Goal: Information Seeking & Learning: Check status

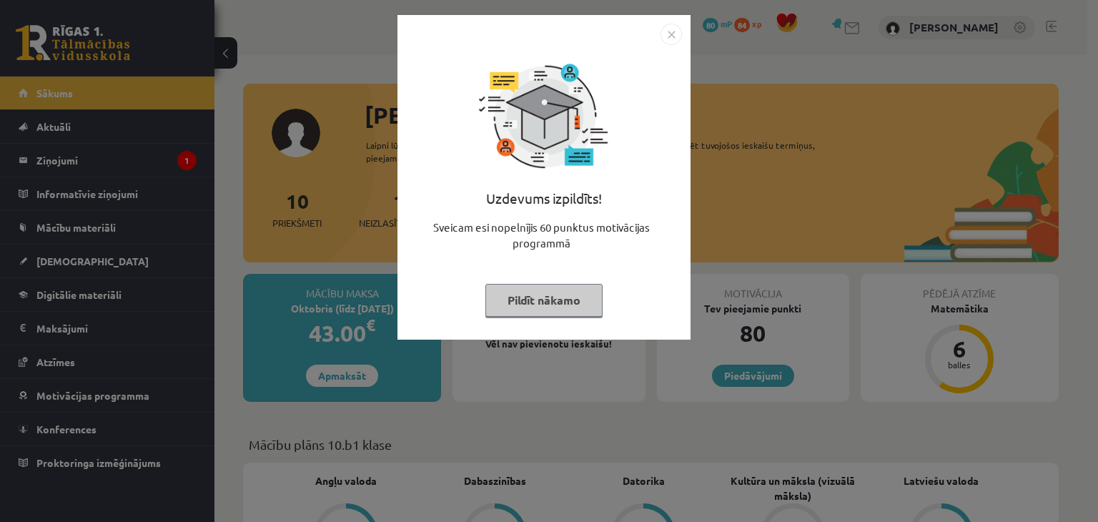
click at [669, 37] on img "Close" at bounding box center [671, 34] width 21 height 21
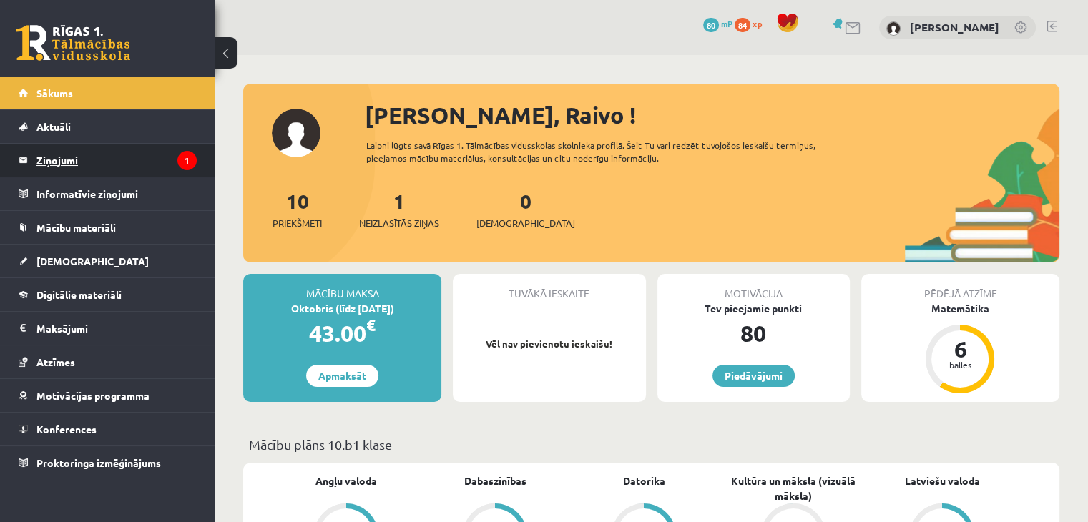
click at [94, 162] on legend "Ziņojumi 1" at bounding box center [116, 160] width 160 height 33
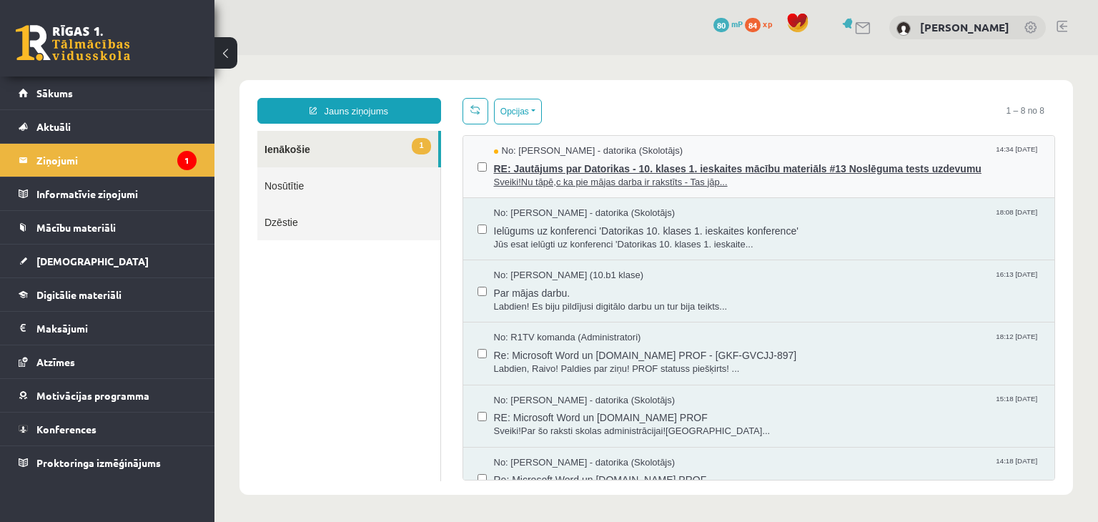
click at [592, 158] on span "RE: Jautājums par Datorikas - 10. klases 1. ieskaites mācību materiāls #13 Nosl…" at bounding box center [767, 167] width 547 height 18
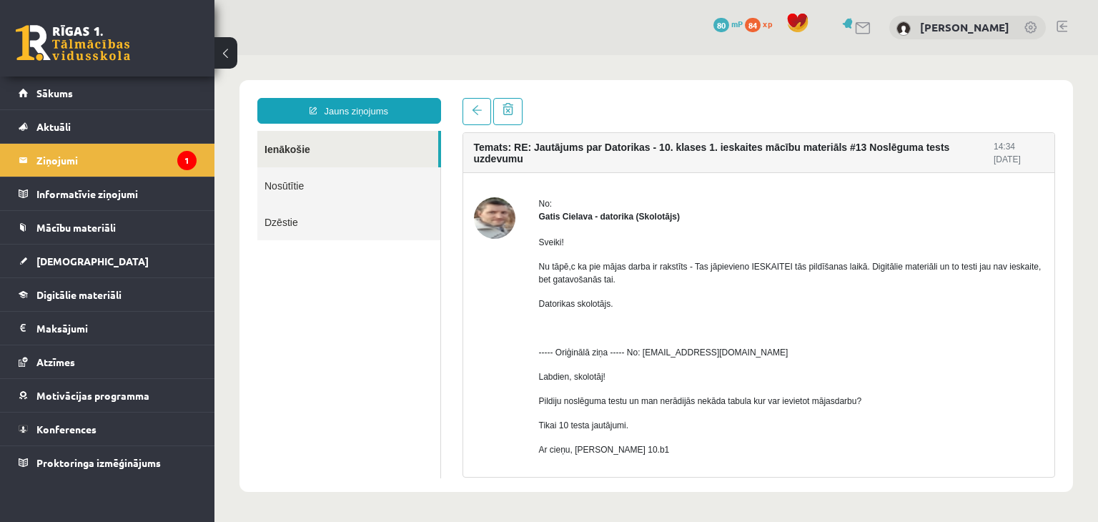
click at [342, 186] on link "Nosūtītie" at bounding box center [348, 185] width 183 height 36
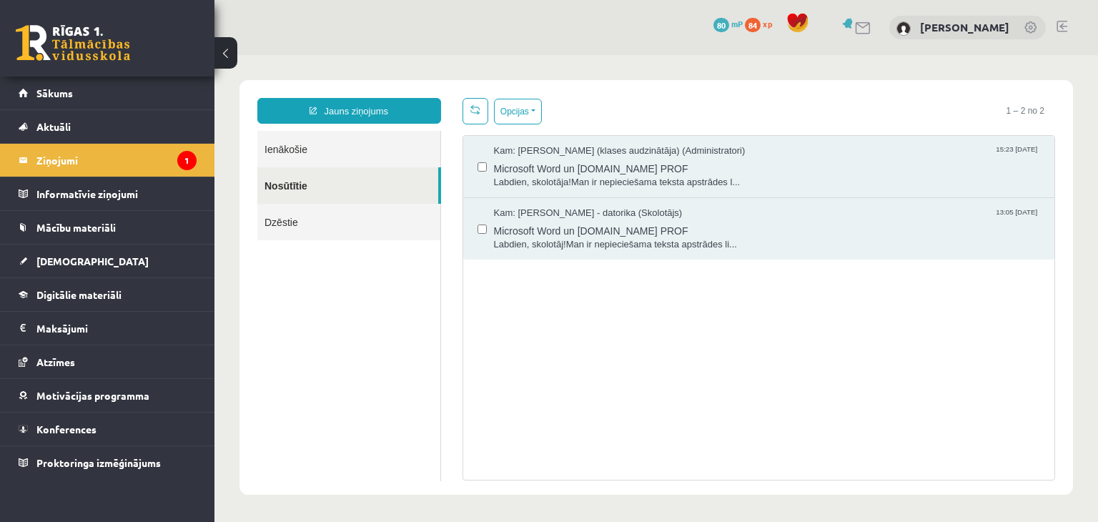
click at [326, 152] on link "Ienākošie" at bounding box center [348, 149] width 183 height 36
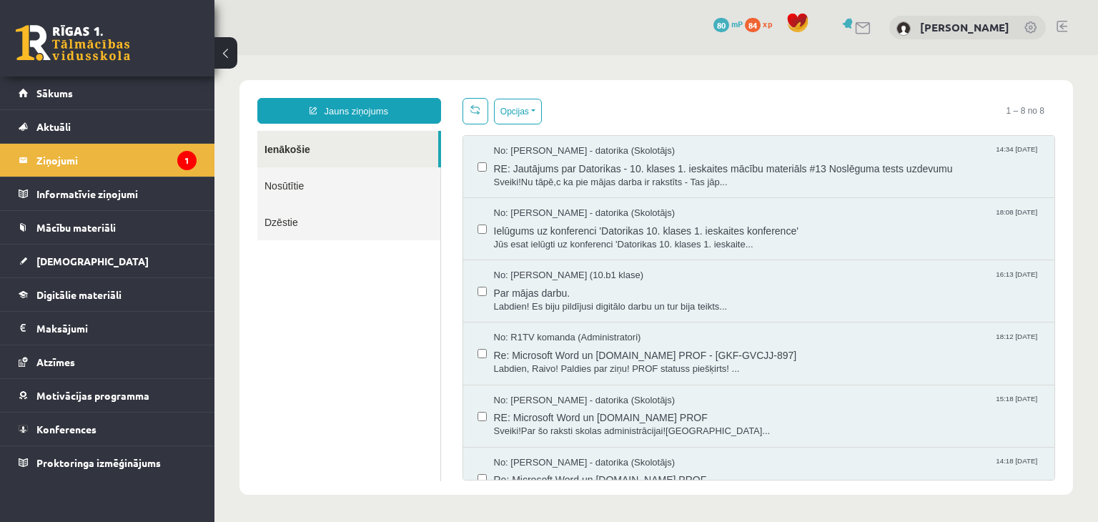
click at [862, 35] on div at bounding box center [856, 27] width 34 height 15
click at [132, 112] on link "Aktuāli" at bounding box center [108, 126] width 178 height 33
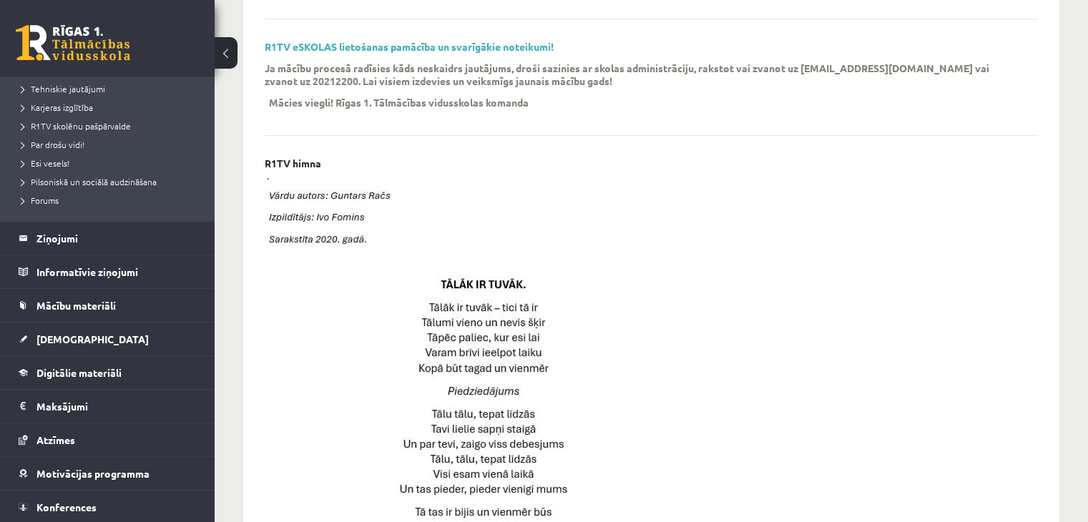
scroll to position [276, 0]
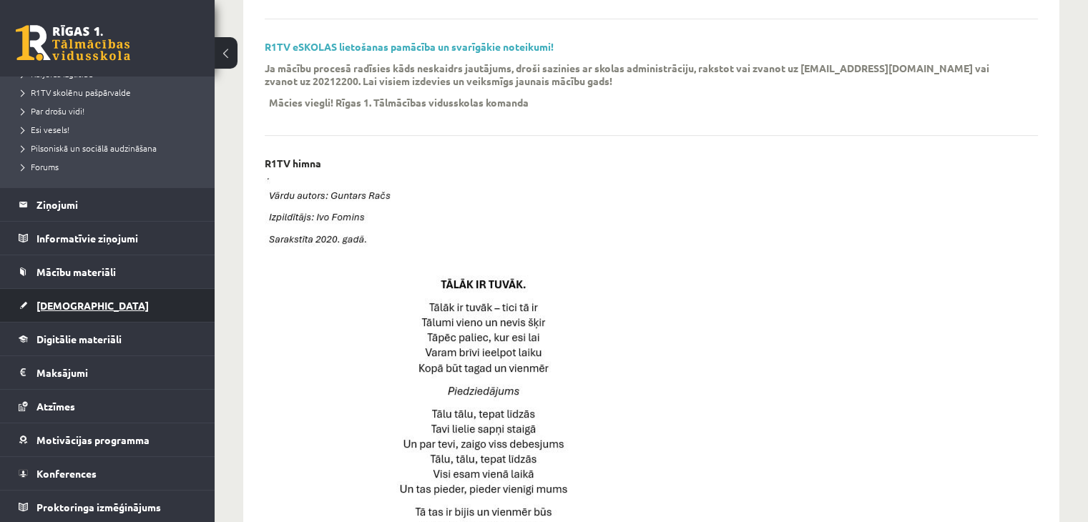
click at [118, 311] on link "[DEMOGRAPHIC_DATA]" at bounding box center [108, 305] width 178 height 33
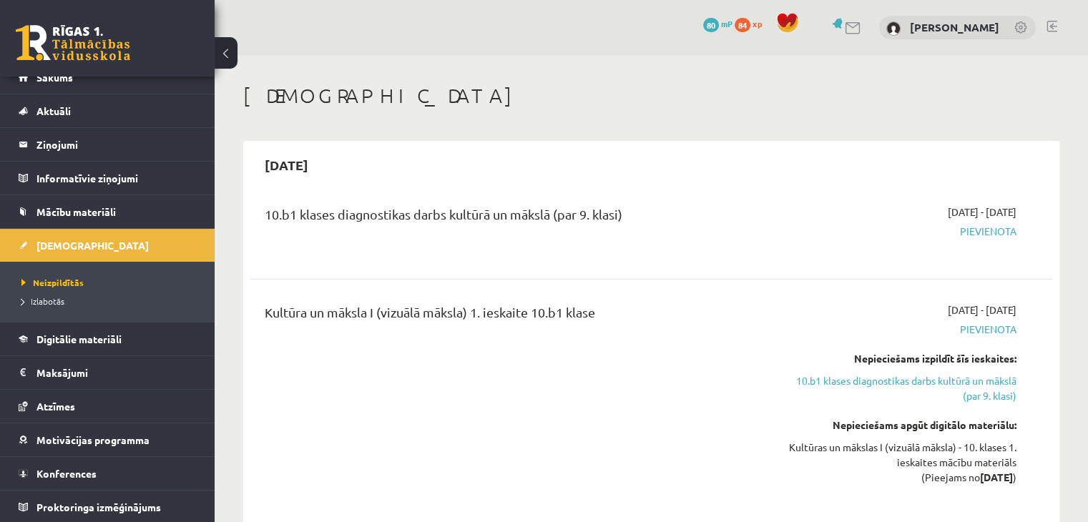
click at [967, 231] on span "Pievienota" at bounding box center [898, 231] width 236 height 15
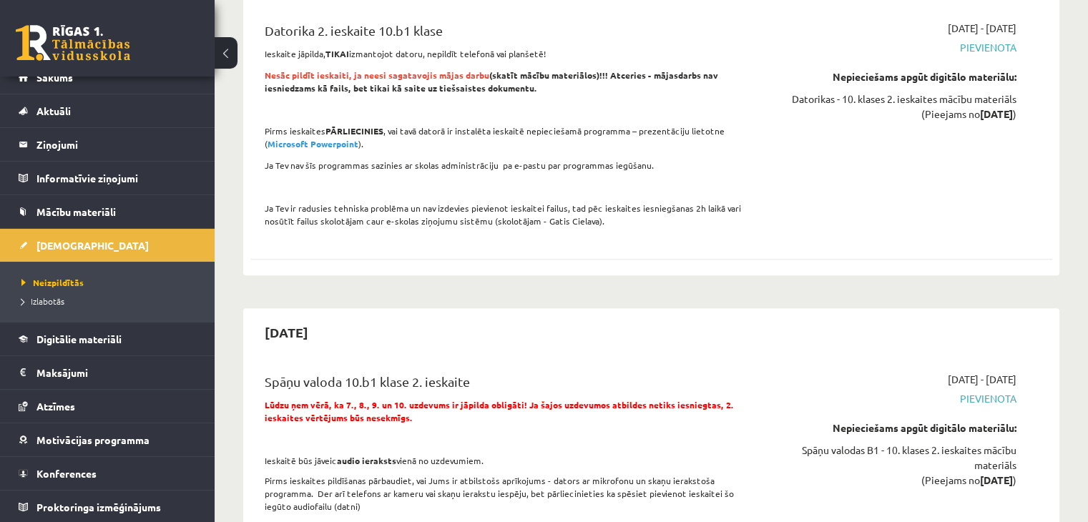
scroll to position [1573, 0]
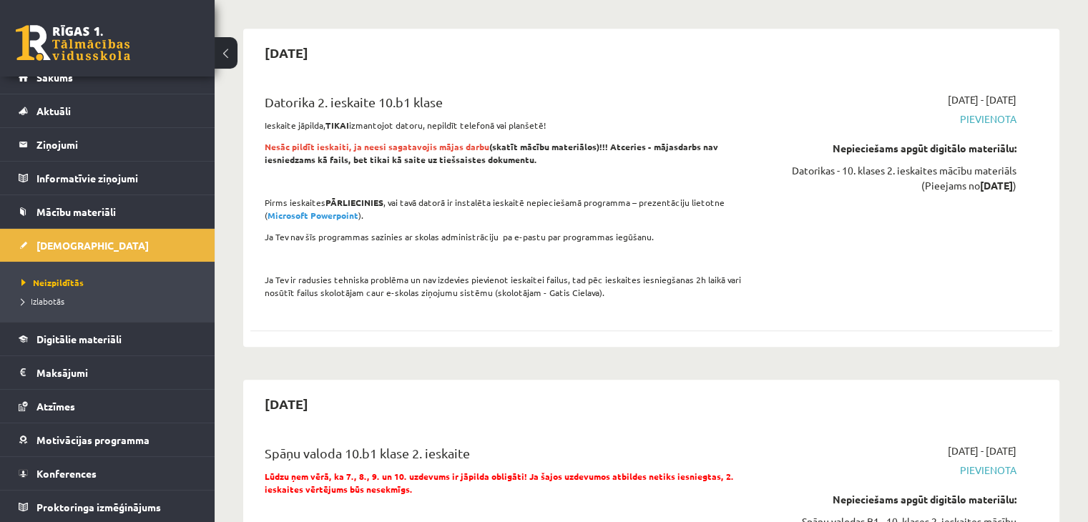
drag, startPoint x: 827, startPoint y: 305, endPoint x: 824, endPoint y: 313, distance: 7.7
drag, startPoint x: 824, startPoint y: 313, endPoint x: 526, endPoint y: 58, distance: 391.6
click at [526, 58] on div "2025-11-15" at bounding box center [651, 53] width 802 height 34
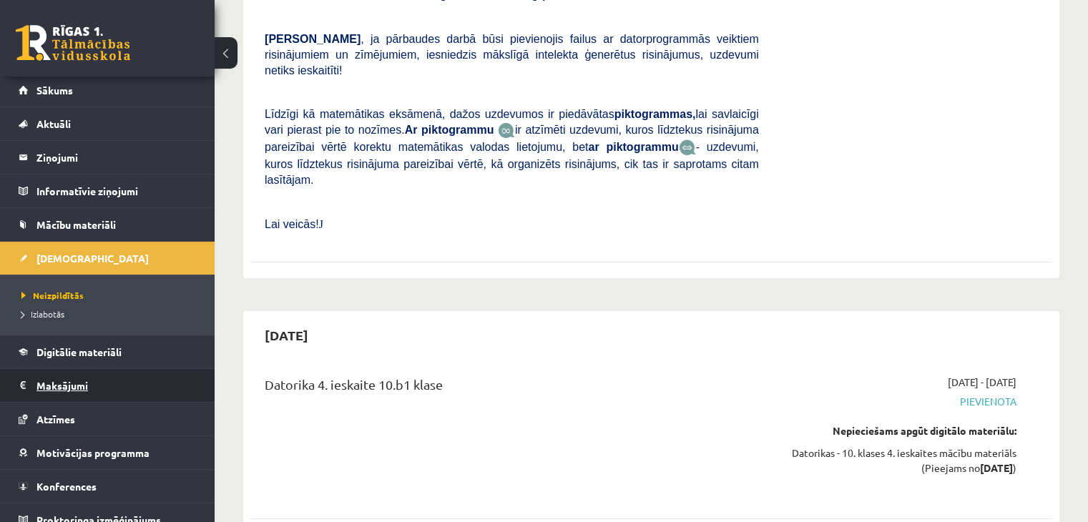
scroll to position [0, 0]
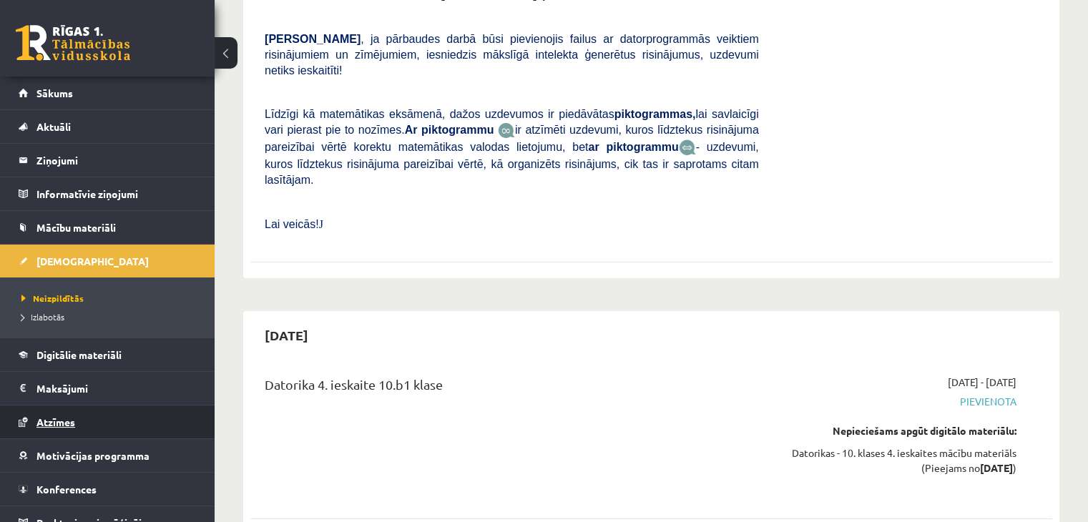
click at [119, 411] on link "Atzīmes" at bounding box center [108, 421] width 178 height 33
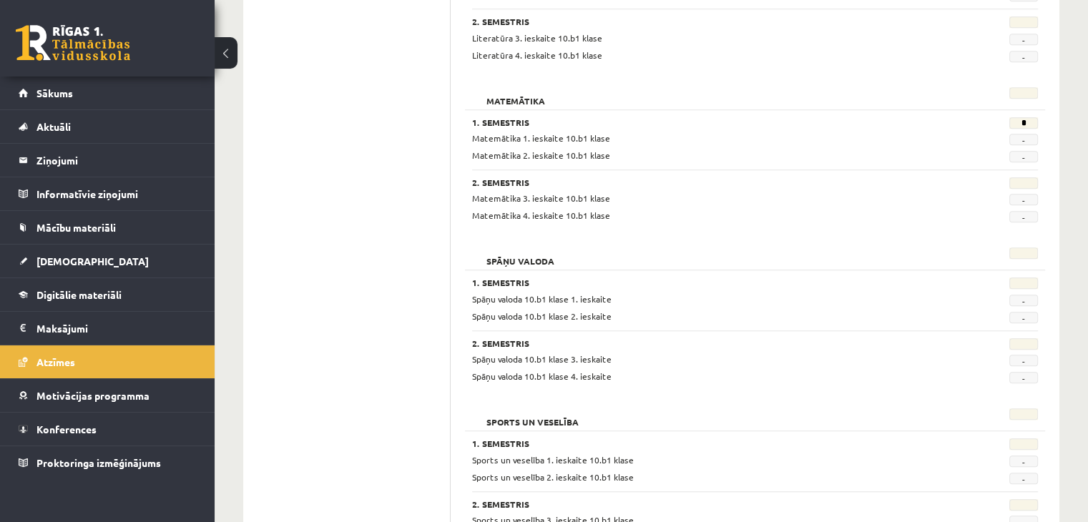
scroll to position [924, 0]
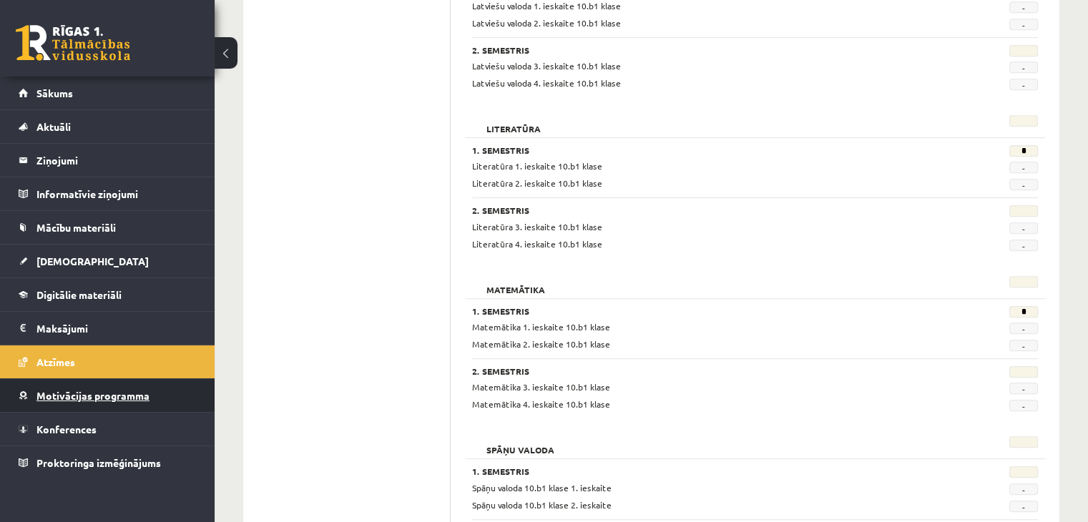
click at [129, 382] on link "Motivācijas programma" at bounding box center [108, 395] width 178 height 33
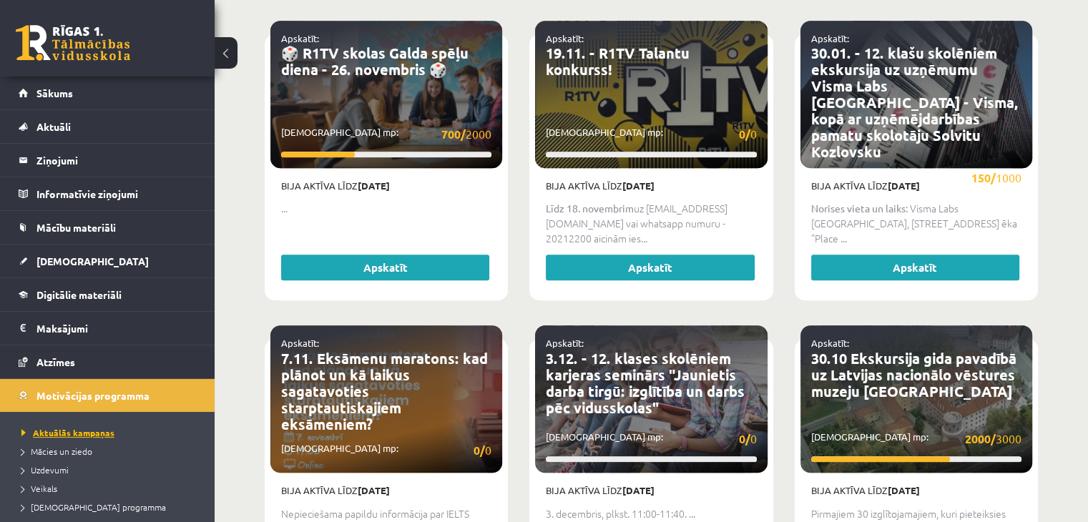
scroll to position [109, 0]
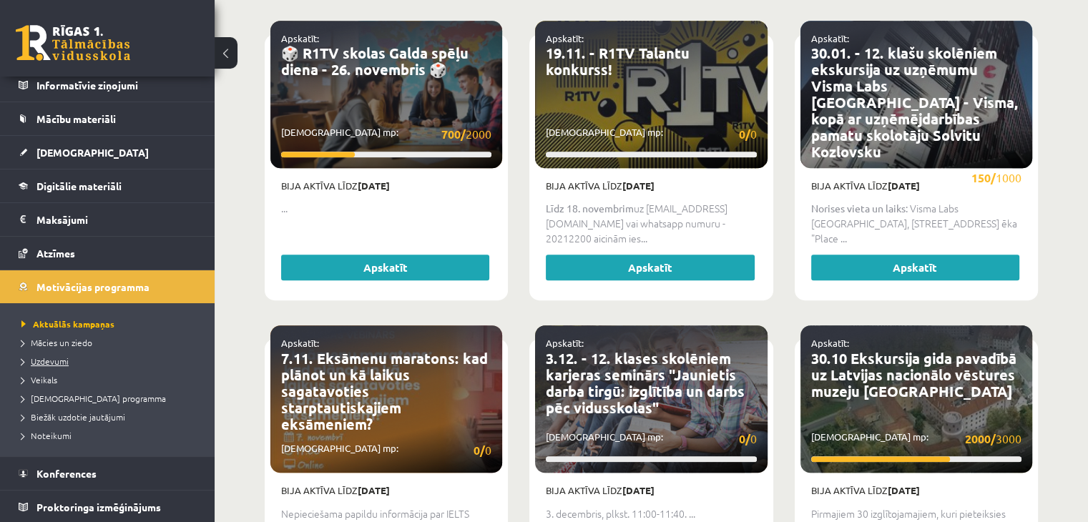
click at [67, 355] on span "Uzdevumi" at bounding box center [44, 360] width 47 height 11
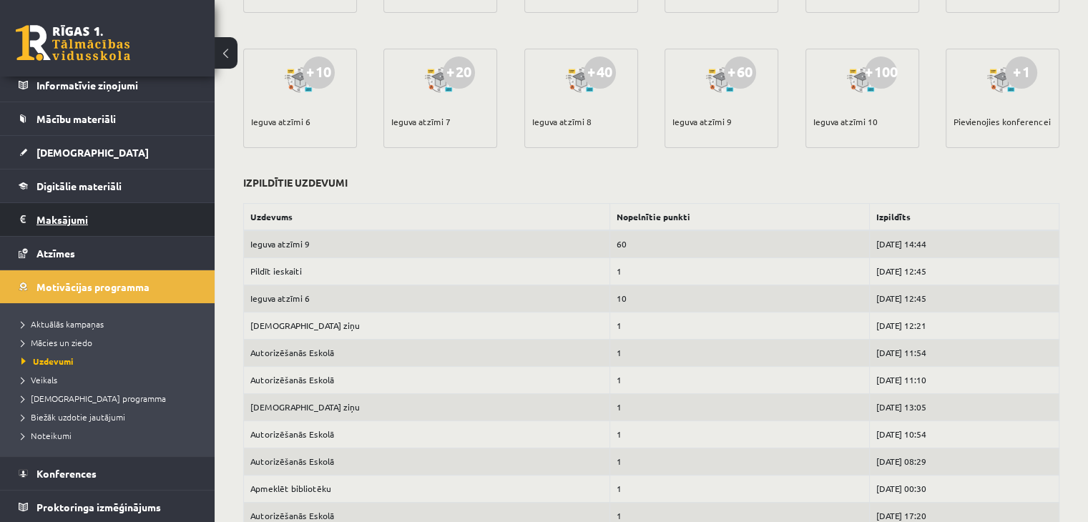
scroll to position [37, 0]
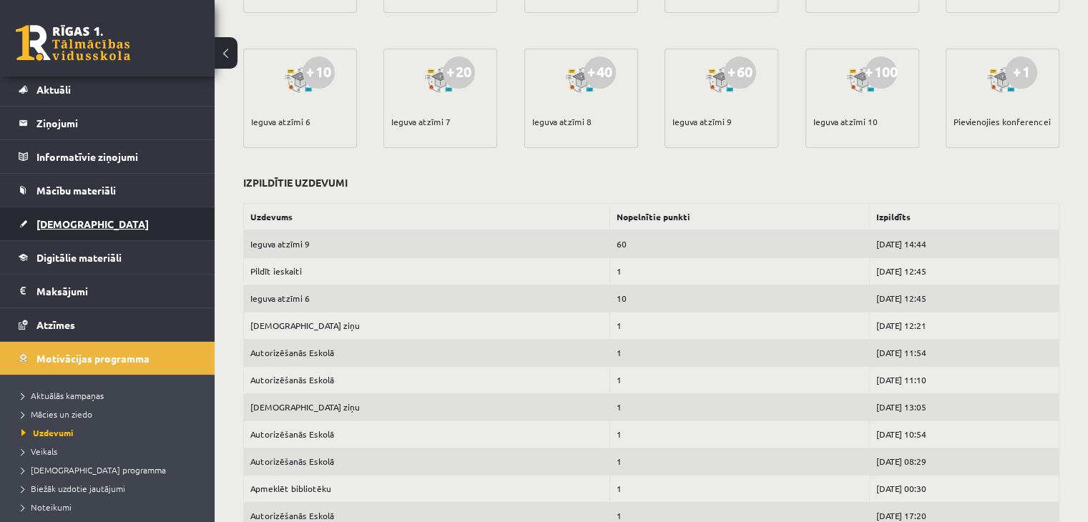
click at [85, 227] on link "[DEMOGRAPHIC_DATA]" at bounding box center [108, 223] width 178 height 33
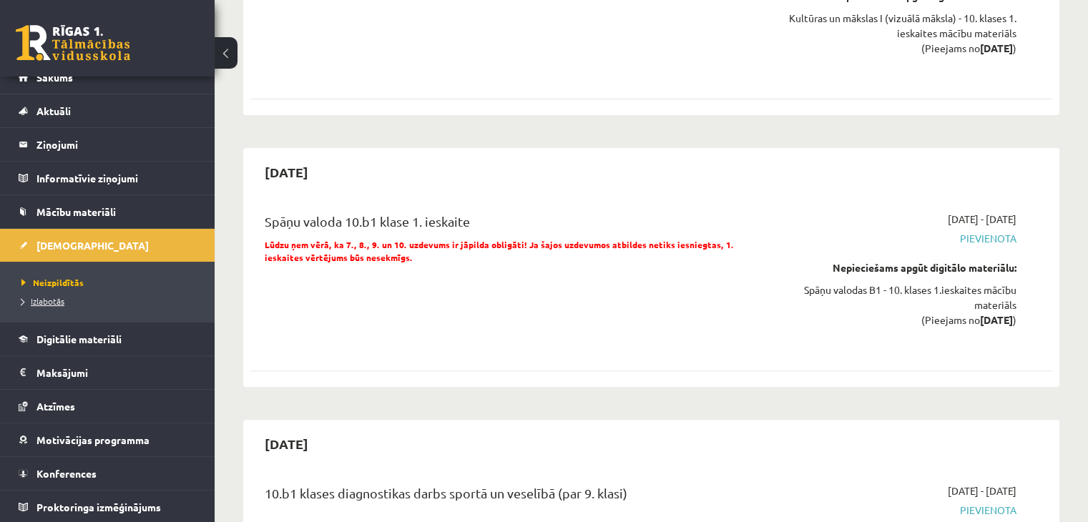
click at [74, 301] on link "Izlabotās" at bounding box center [110, 301] width 179 height 13
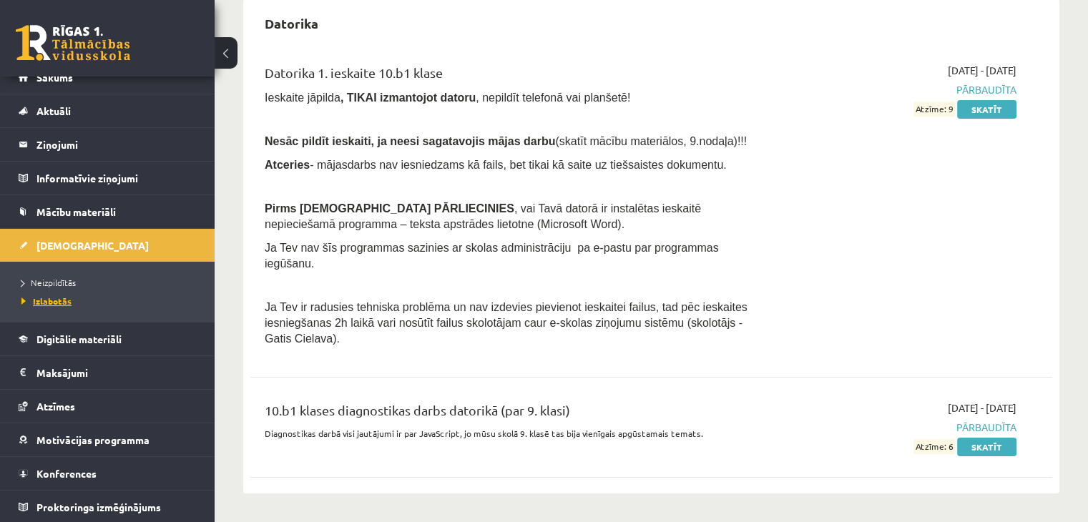
scroll to position [125, 0]
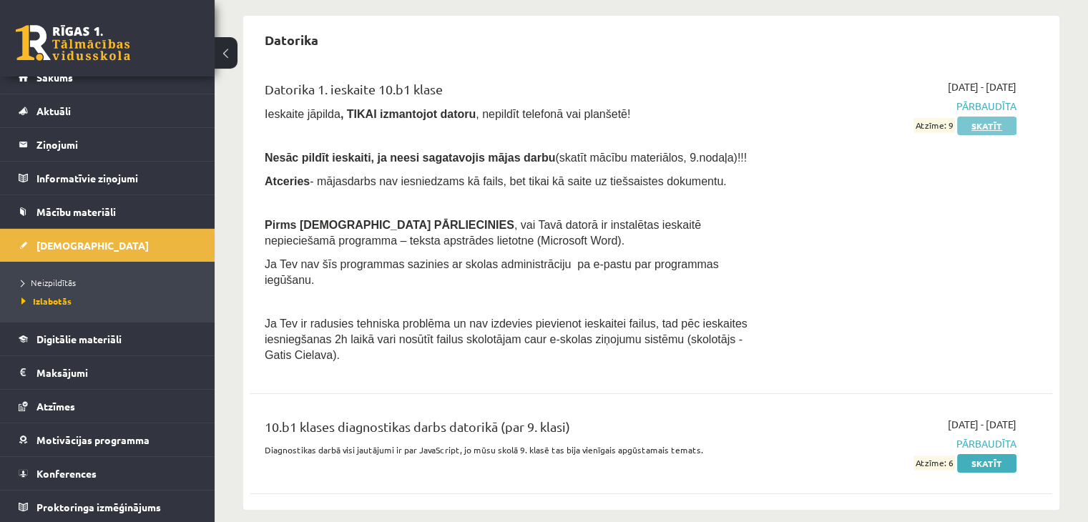
click at [999, 119] on link "Skatīt" at bounding box center [986, 126] width 59 height 19
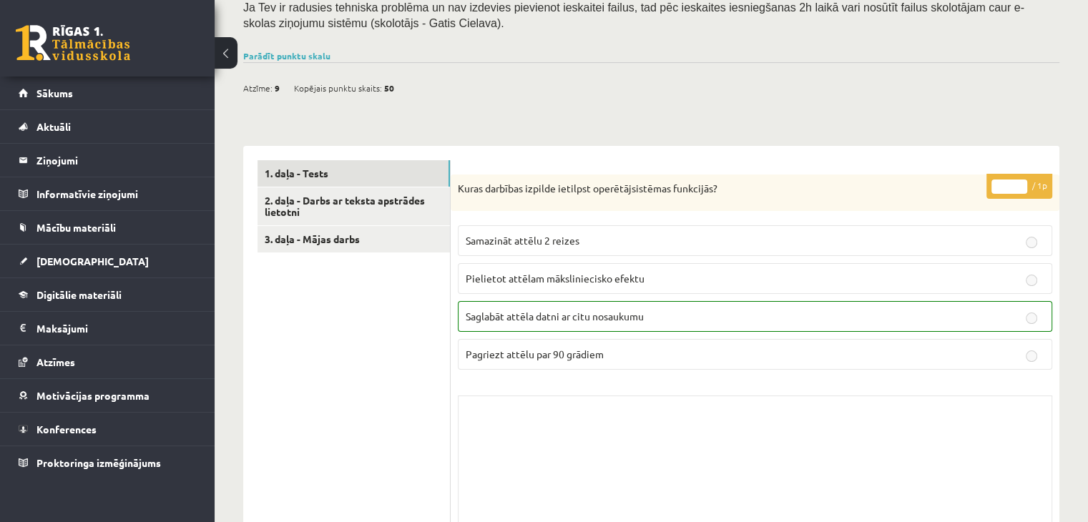
scroll to position [429, 0]
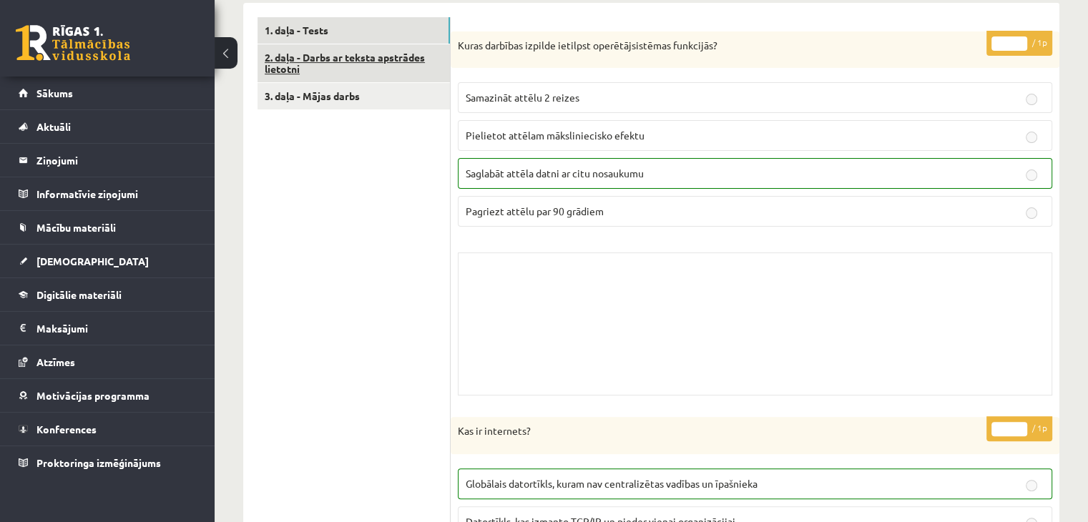
click at [386, 63] on link "2. daļa - Darbs ar teksta apstrādes lietotni" at bounding box center [353, 63] width 192 height 39
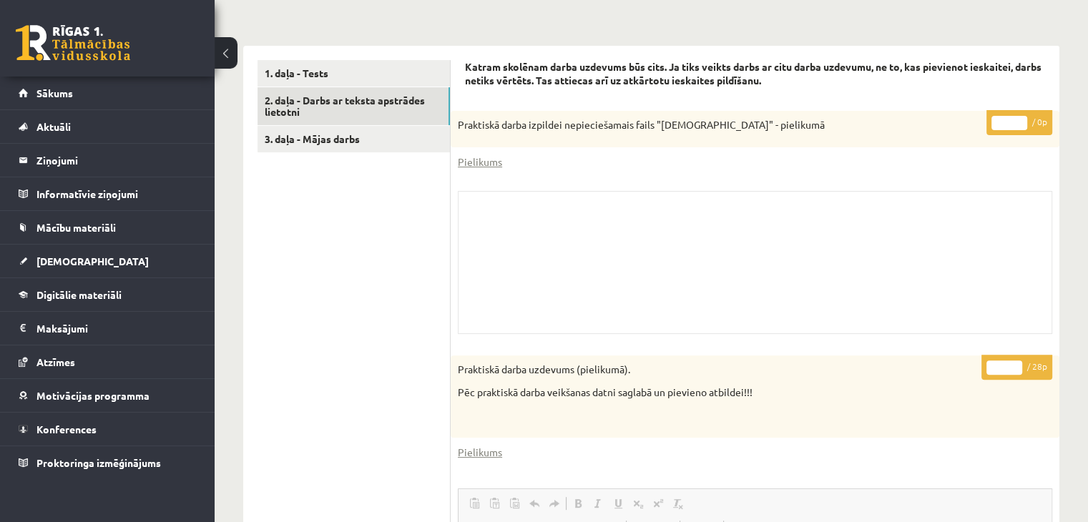
scroll to position [143, 0]
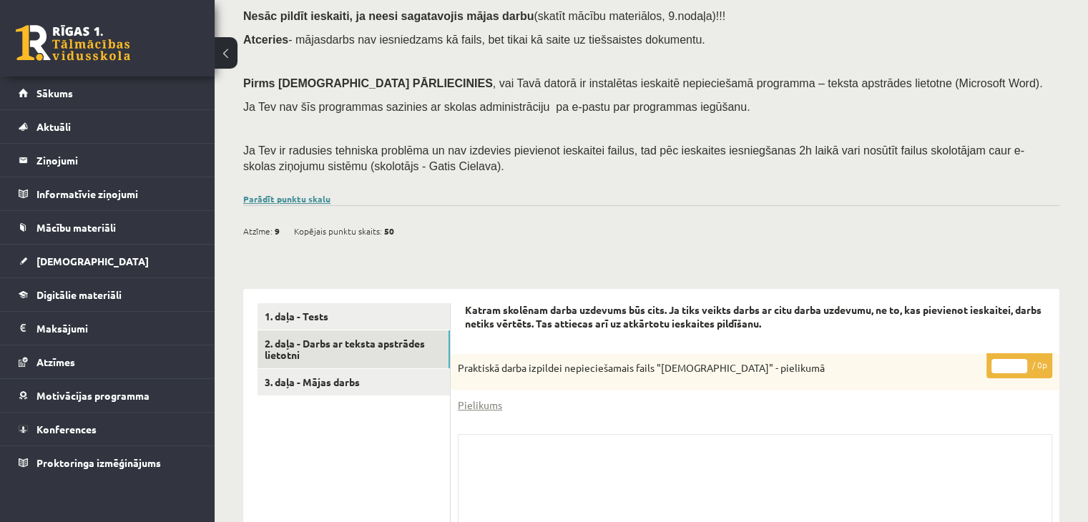
click at [296, 195] on link "Parādīt punktu skalu" at bounding box center [286, 198] width 87 height 11
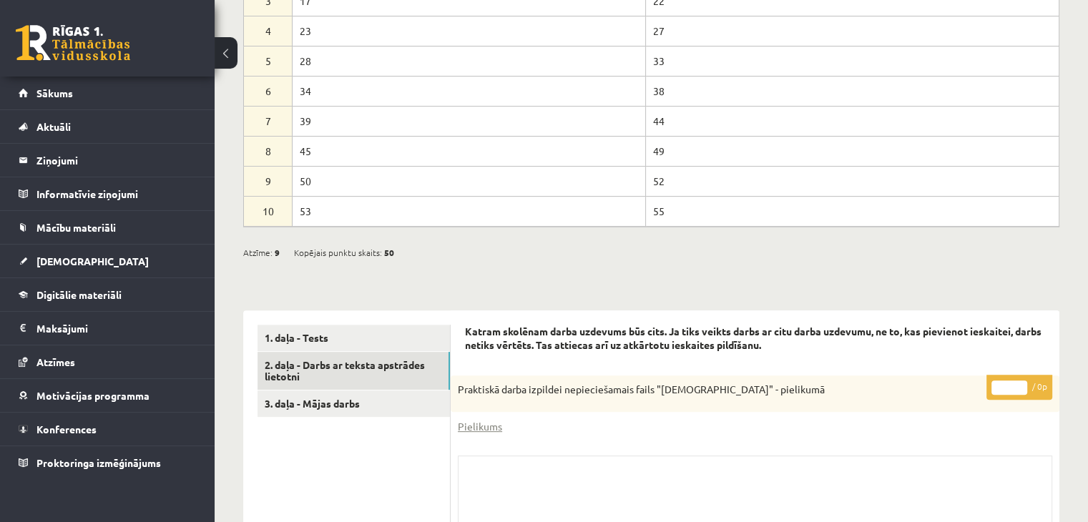
scroll to position [572, 0]
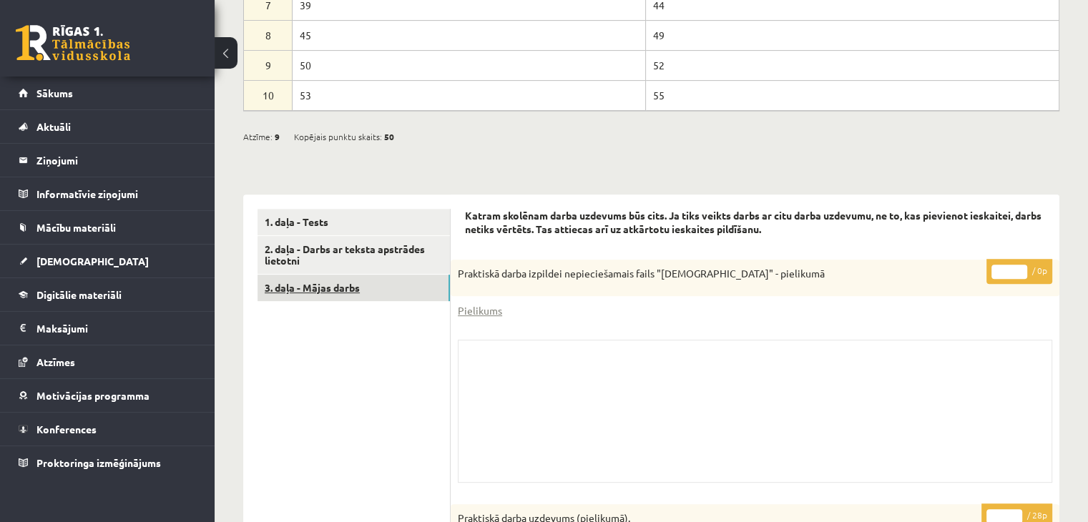
click at [355, 297] on link "3. daļa - Mājas darbs" at bounding box center [353, 288] width 192 height 26
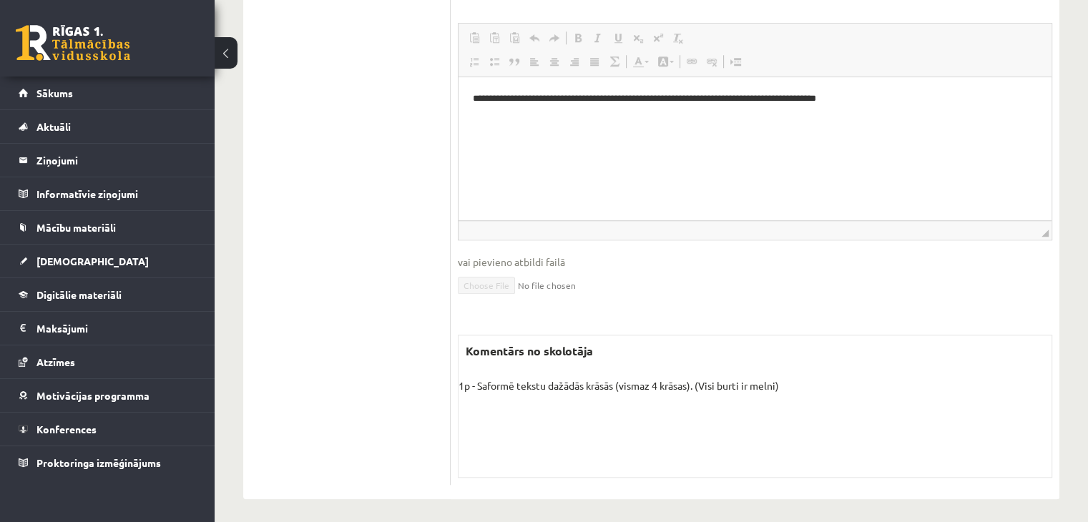
scroll to position [1276, 0]
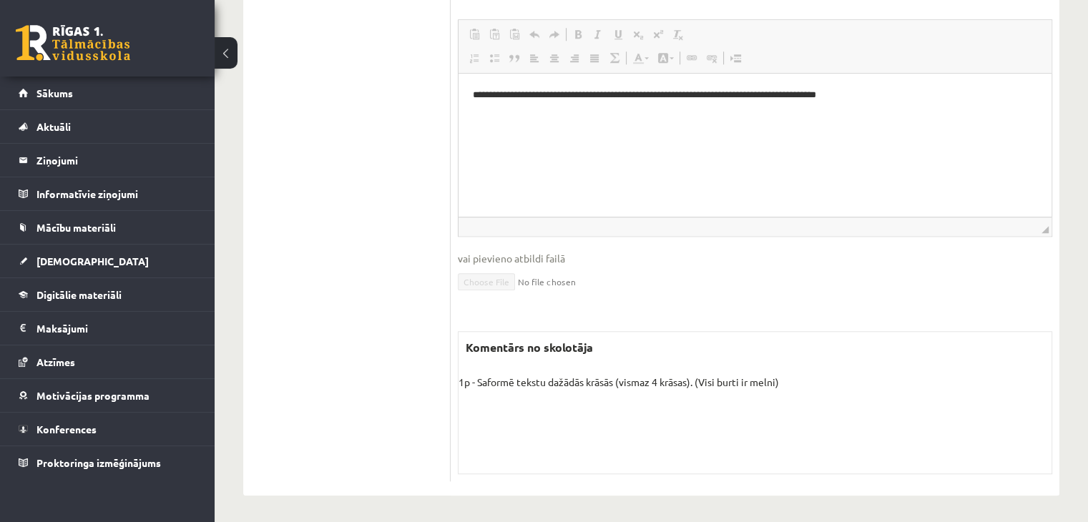
click at [556, 386] on div "Komentārs no skolotāja 1p - Saformē tekstu dažādās krāsās (vismaz 4 krāsas). (V…" at bounding box center [755, 402] width 594 height 143
click at [556, 381] on p "1p - Saformē tekstu dažādās krāsās (vismaz 4 krāsas). (Visi burti ir melni)" at bounding box center [754, 382] width 593 height 15
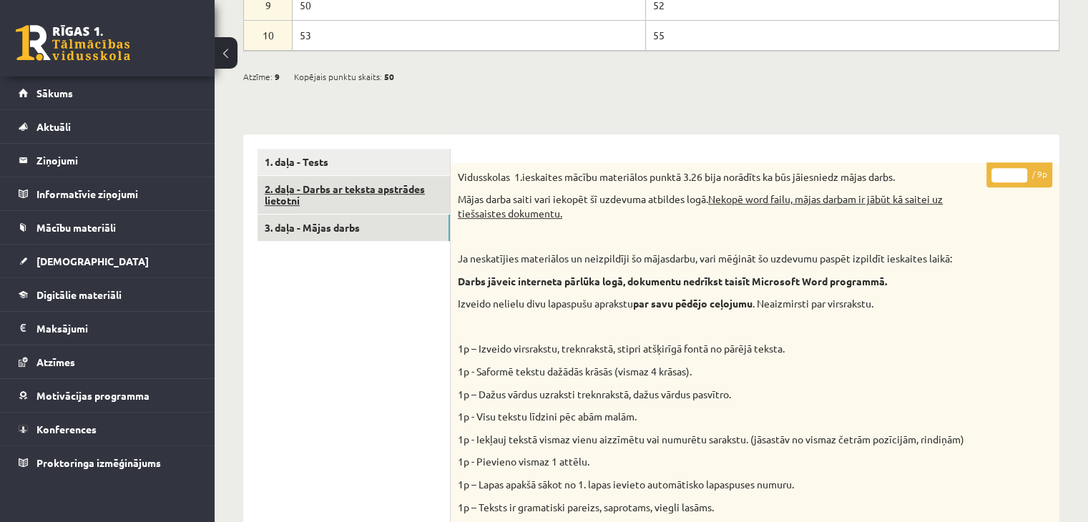
click at [373, 191] on link "2. daļa - Darbs ar teksta apstrādes lietotni" at bounding box center [353, 195] width 192 height 39
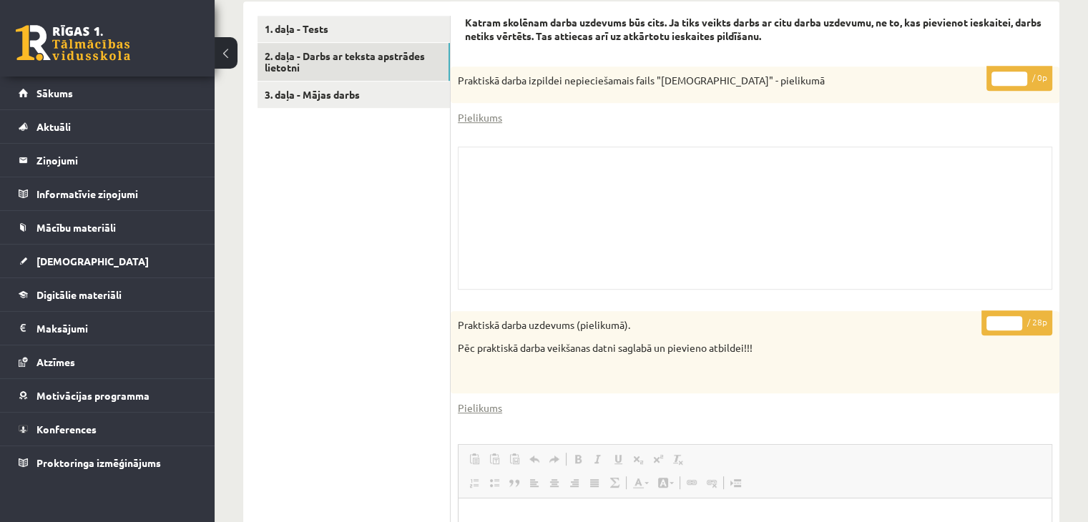
scroll to position [704, 0]
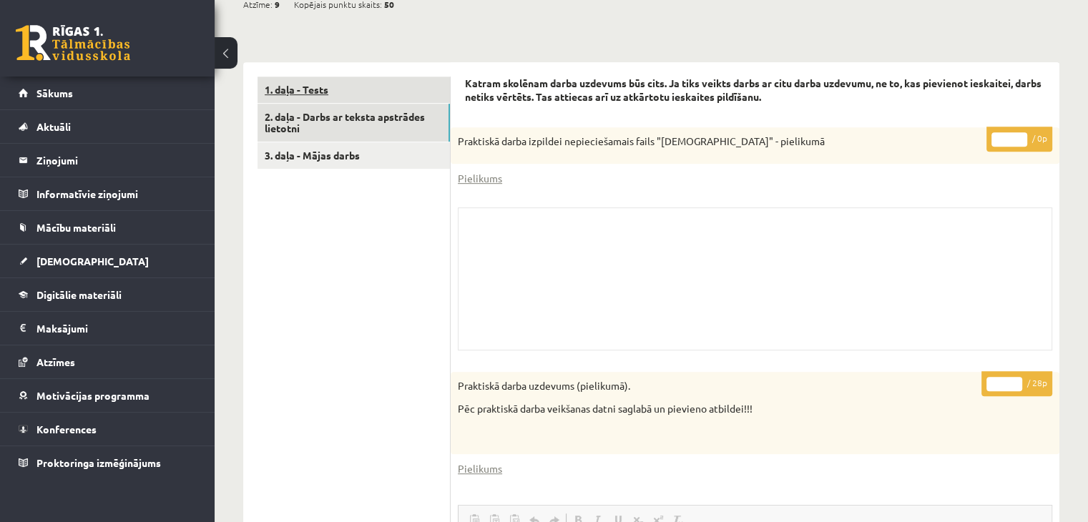
click at [345, 87] on link "1. daļa - Tests" at bounding box center [353, 90] width 192 height 26
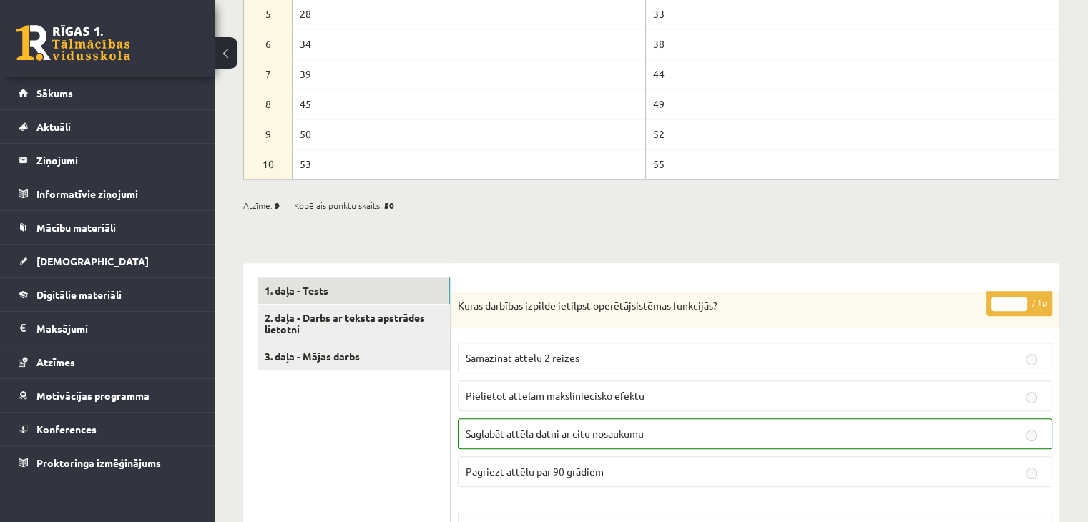
scroll to position [438, 0]
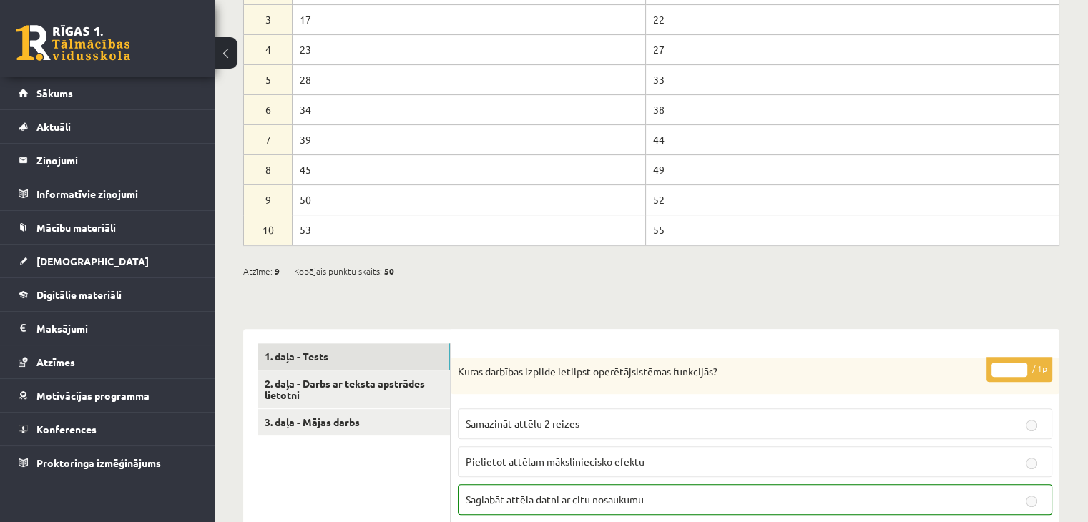
click at [355, 426] on link "3. daļa - Mājas darbs" at bounding box center [353, 422] width 192 height 26
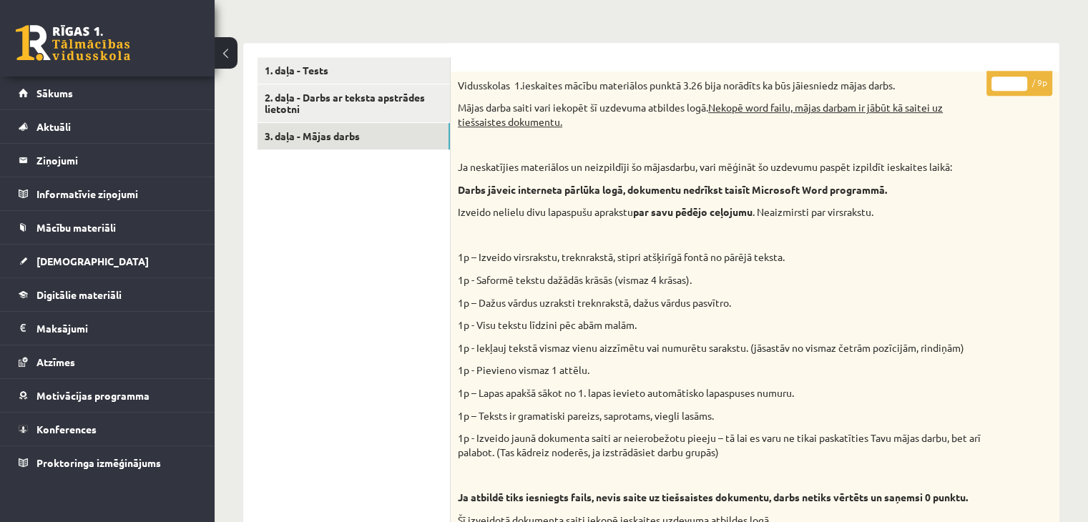
scroll to position [0, 0]
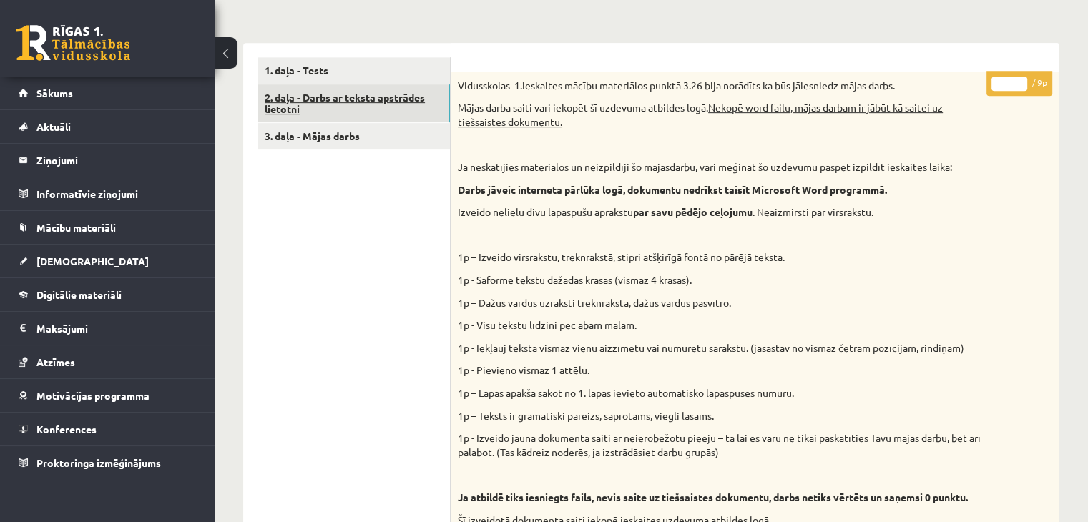
click at [386, 99] on link "2. daļa - Darbs ar teksta apstrādes lietotni" at bounding box center [353, 103] width 192 height 39
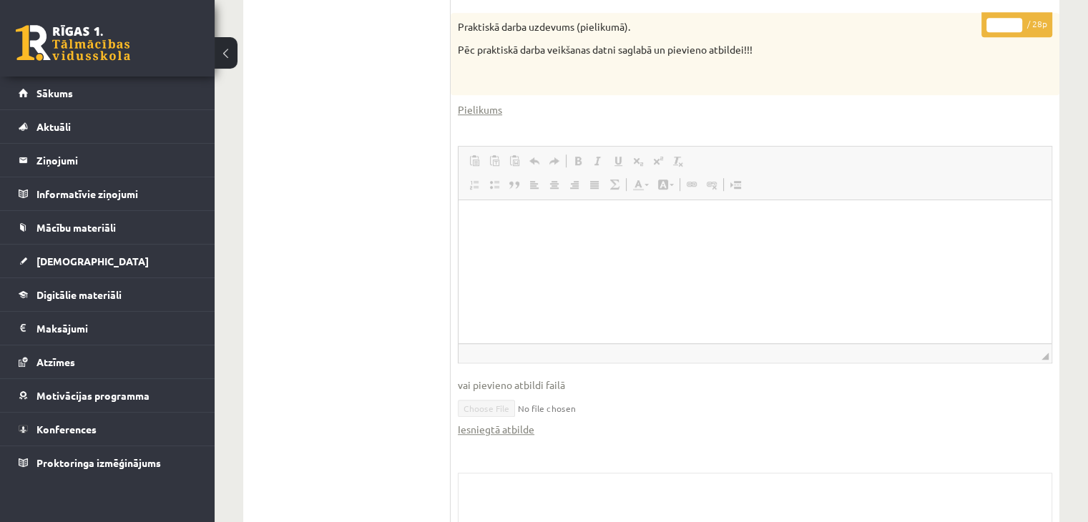
scroll to position [849, 0]
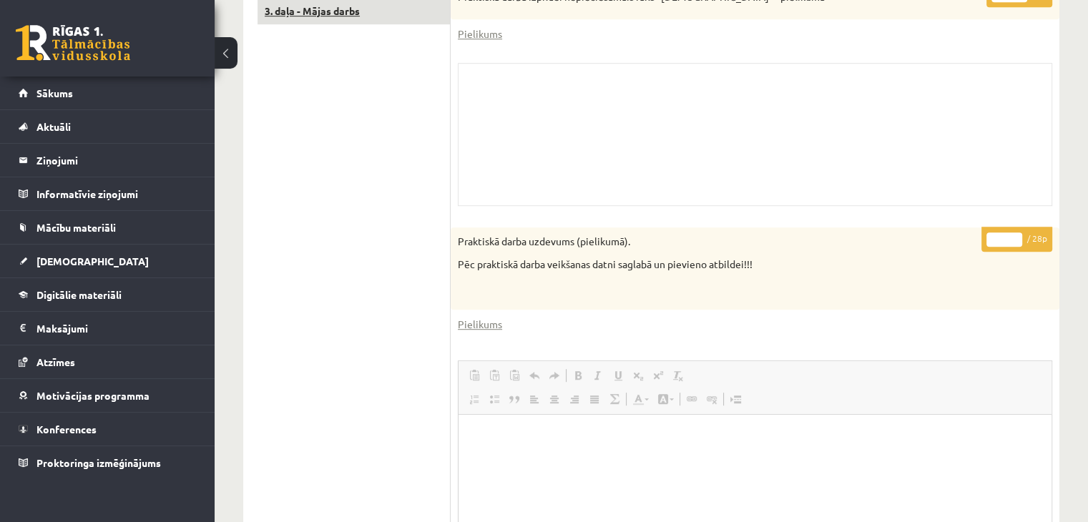
click at [309, 11] on link "3. daļa - Mājas darbs" at bounding box center [353, 11] width 192 height 26
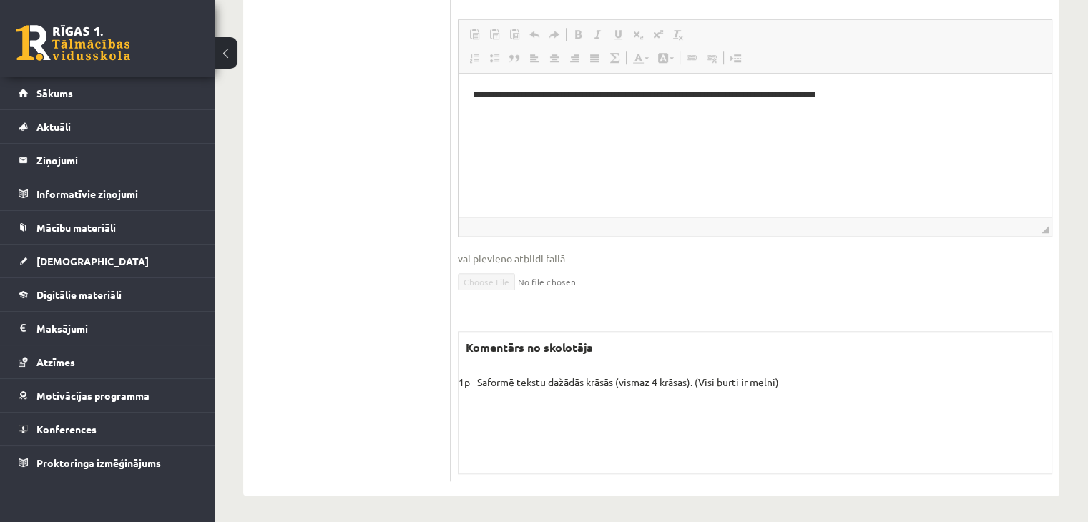
scroll to position [990, 0]
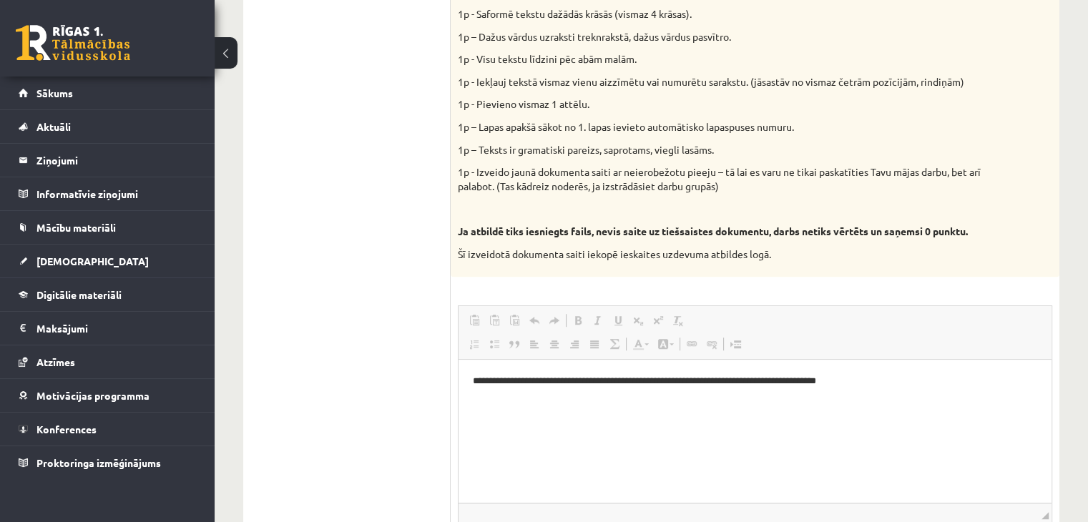
click at [558, 385] on p "**********" at bounding box center [755, 381] width 565 height 15
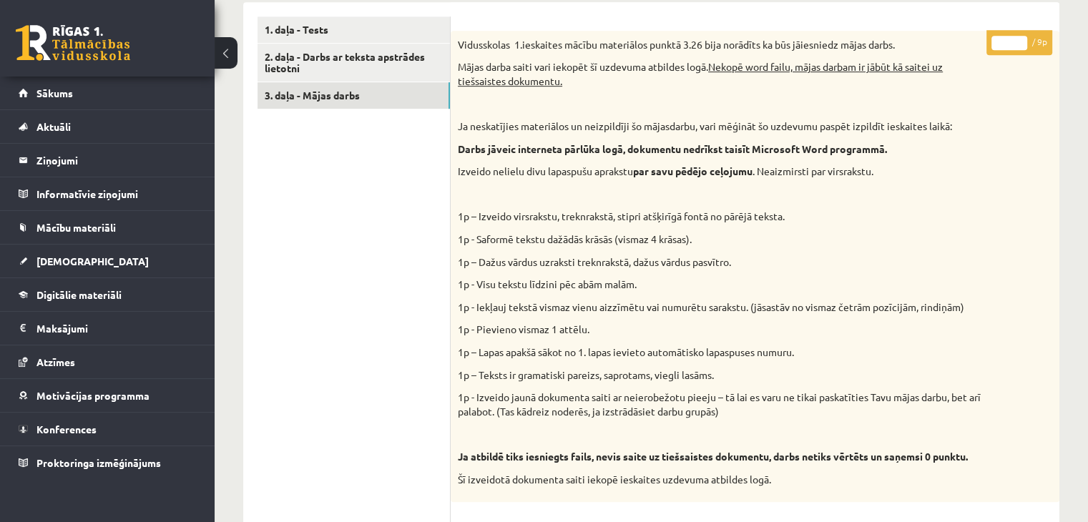
scroll to position [632, 0]
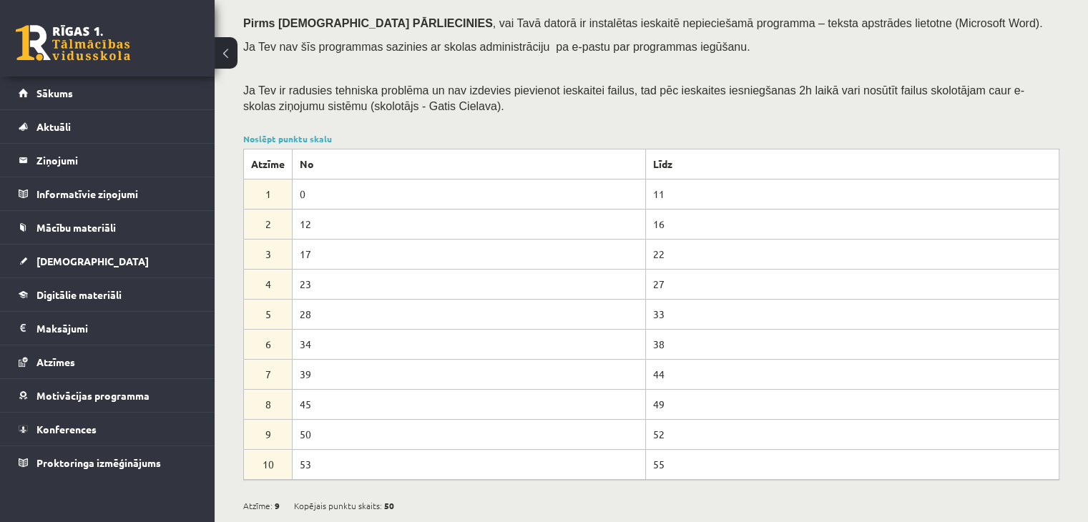
scroll to position [0, 0]
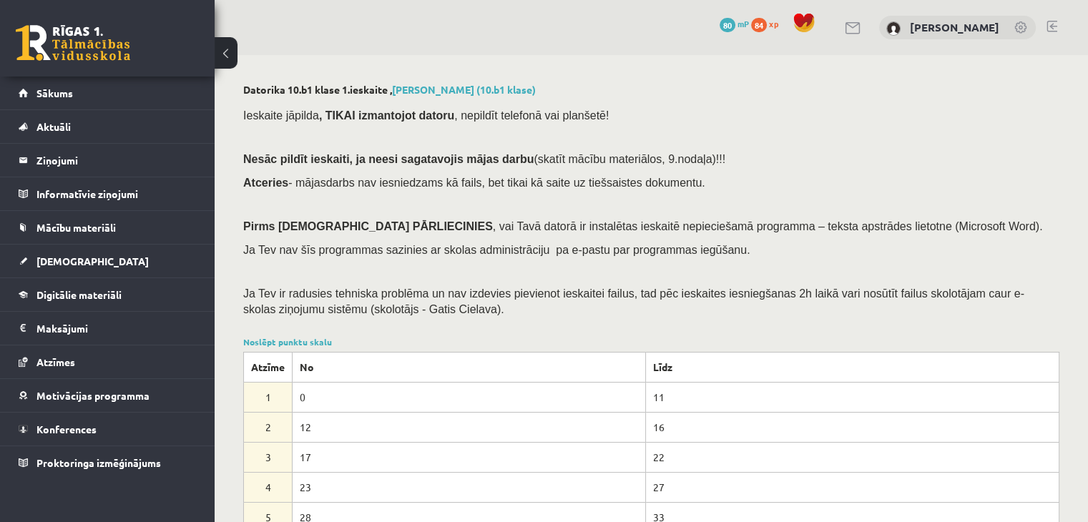
click at [735, 24] on span "80" at bounding box center [727, 25] width 16 height 14
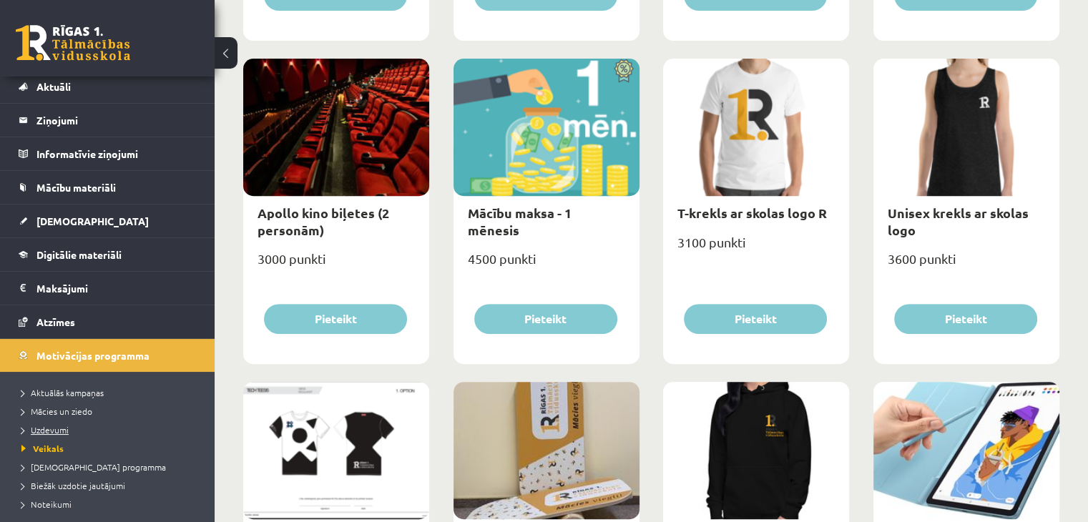
scroll to position [72, 0]
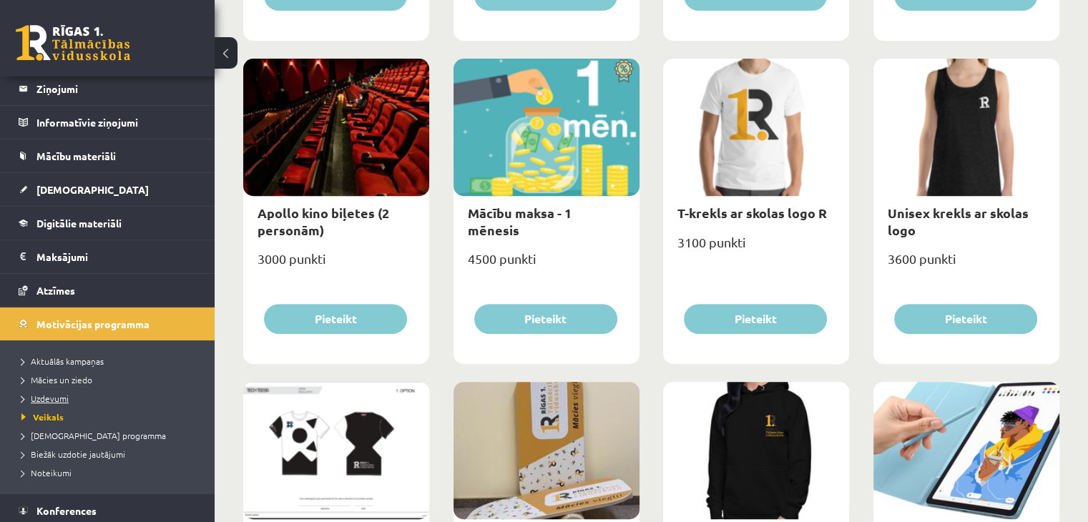
click at [51, 393] on span "Uzdevumi" at bounding box center [44, 398] width 47 height 11
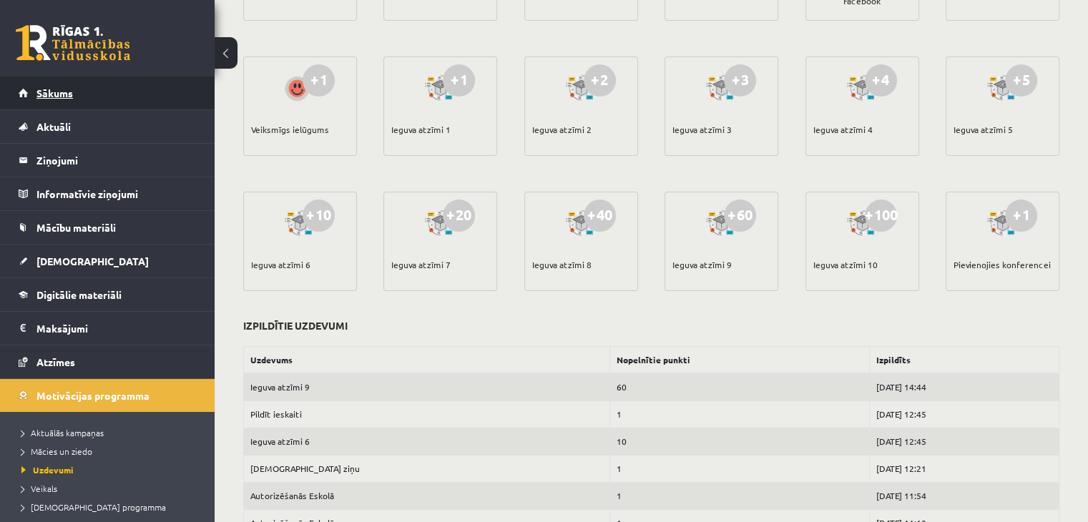
click at [98, 89] on link "Sākums" at bounding box center [108, 93] width 178 height 33
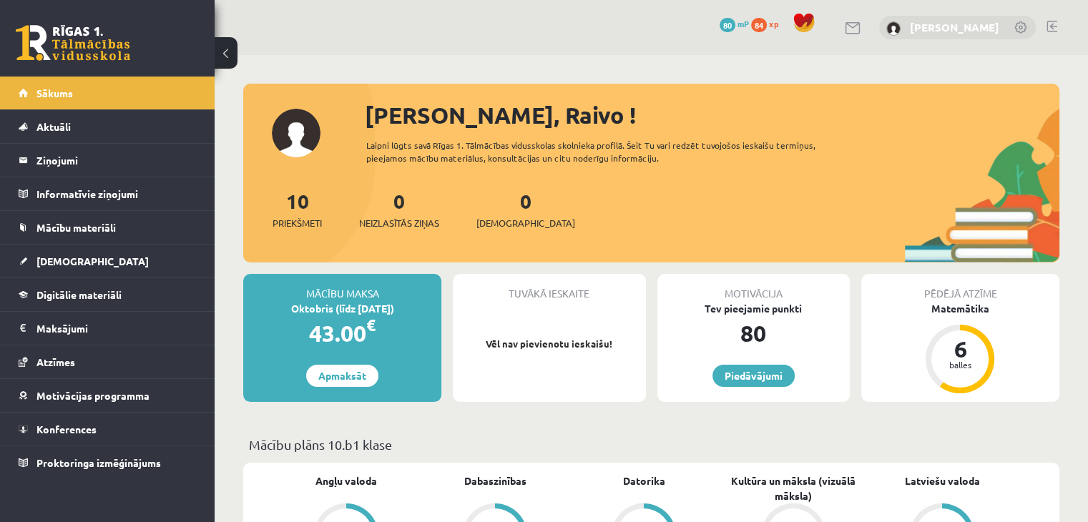
click at [995, 32] on link "[PERSON_NAME]" at bounding box center [954, 27] width 89 height 14
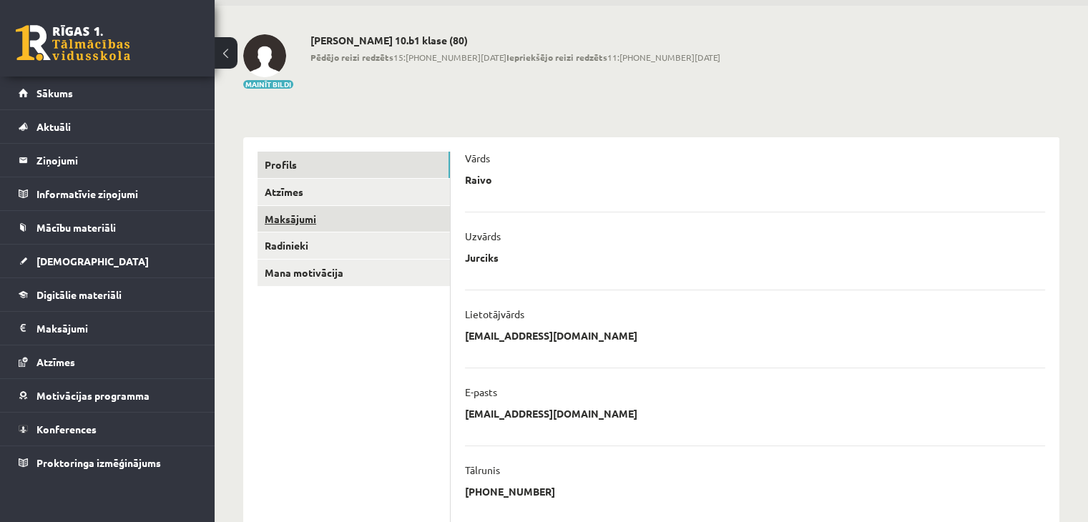
scroll to position [72, 0]
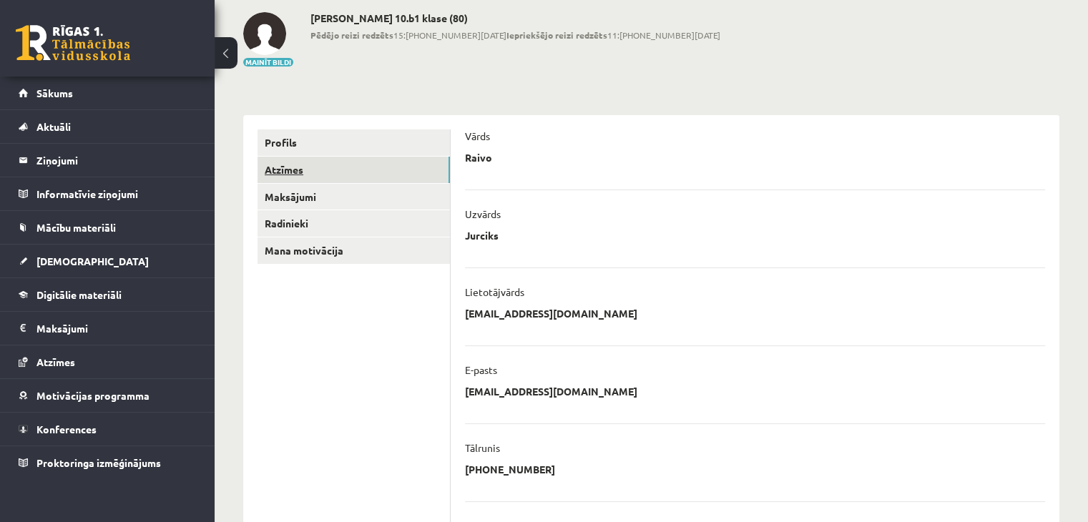
click at [324, 169] on link "Atzīmes" at bounding box center [353, 170] width 192 height 26
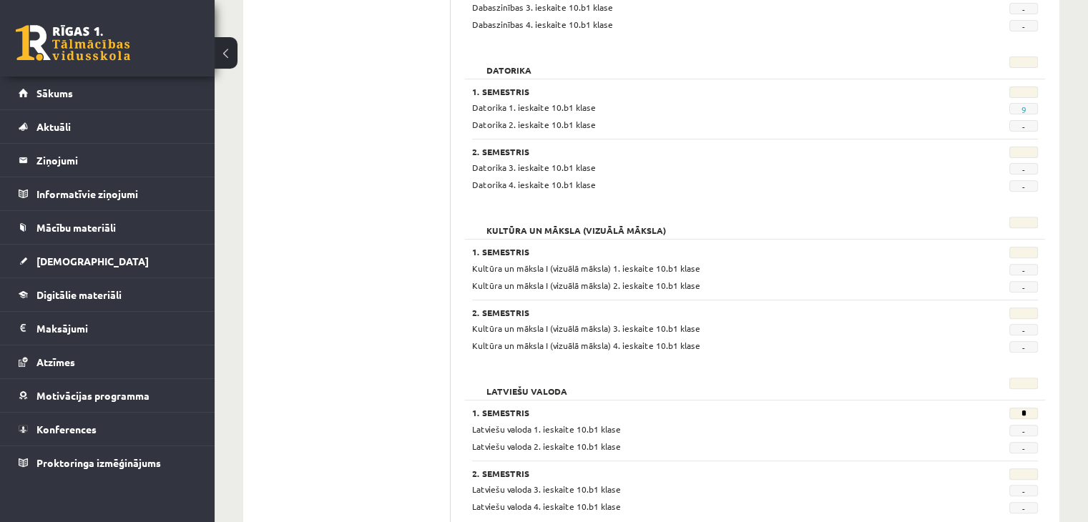
scroll to position [429, 0]
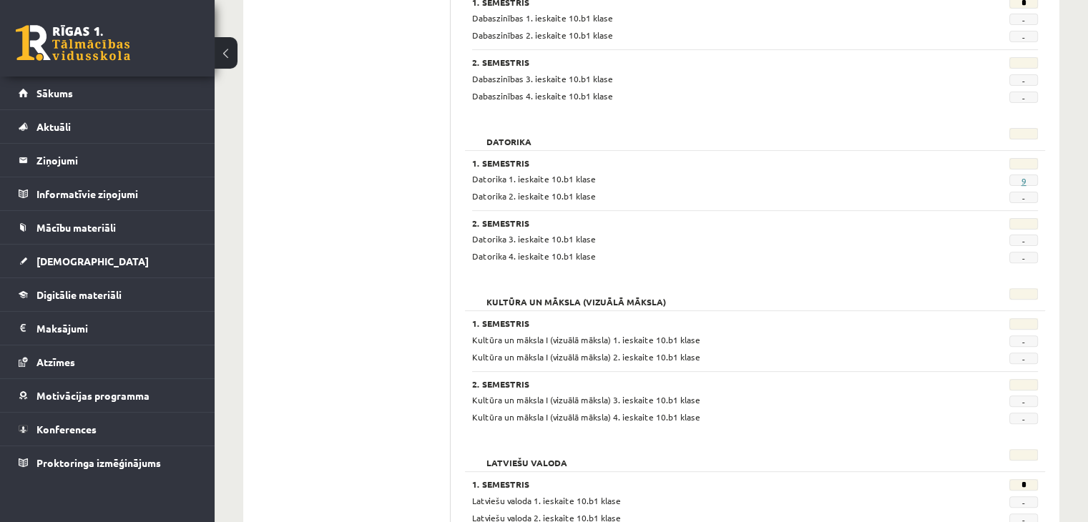
click at [1024, 179] on link "9" at bounding box center [1022, 180] width 5 height 11
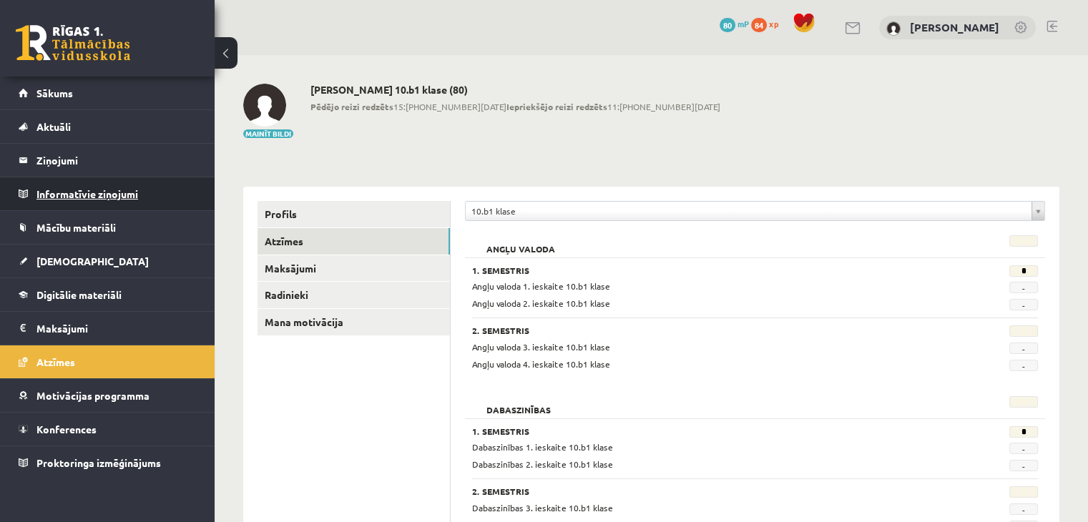
click at [103, 196] on legend "Informatīvie ziņojumi 0" at bounding box center [116, 193] width 160 height 33
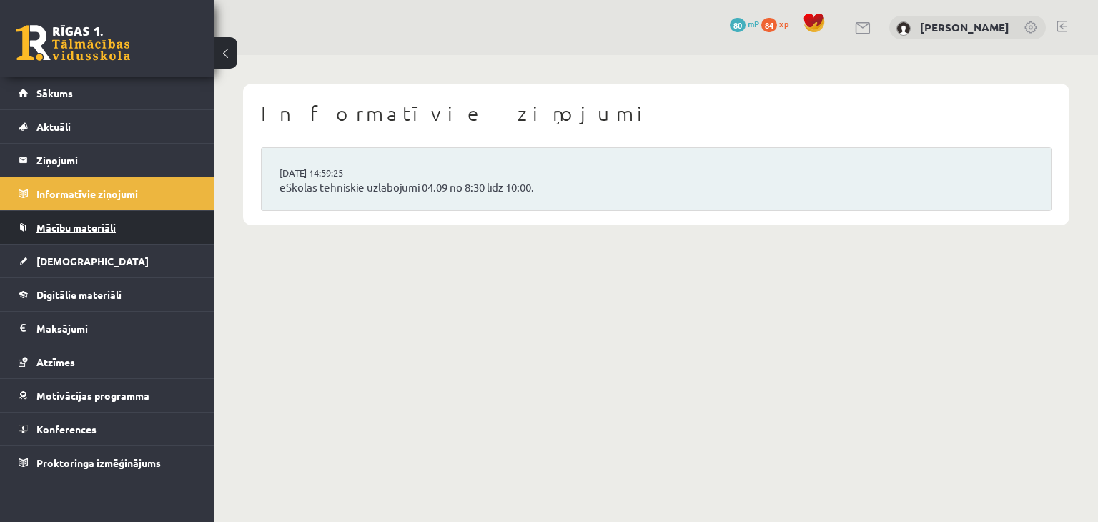
click at [100, 238] on link "Mācību materiāli" at bounding box center [108, 227] width 178 height 33
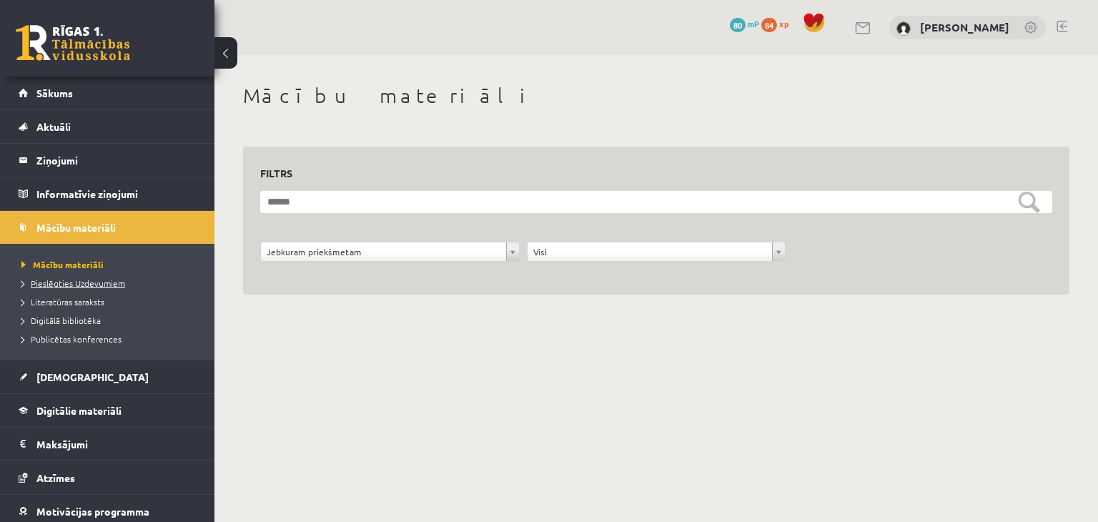
click at [97, 280] on span "Pieslēgties Uzdevumiem" at bounding box center [73, 282] width 104 height 11
